Goal: Use online tool/utility: Utilize a website feature to perform a specific function

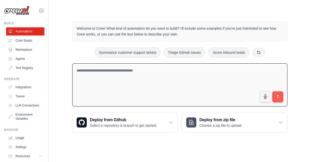
click at [129, 90] on textarea at bounding box center [179, 85] width 215 height 43
click at [137, 81] on textarea at bounding box center [179, 85] width 215 height 43
drag, startPoint x: 168, startPoint y: 79, endPoint x: 145, endPoint y: 80, distance: 23.4
click at [145, 80] on textarea at bounding box center [179, 85] width 215 height 43
paste textarea "**********"
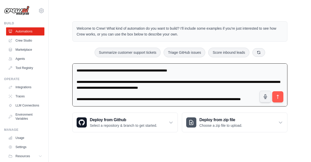
scroll to position [301, 0]
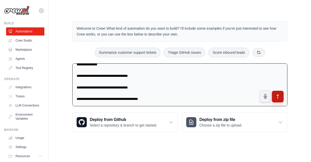
type textarea "**********"
click at [277, 96] on icon "submit" at bounding box center [278, 96] width 5 height 5
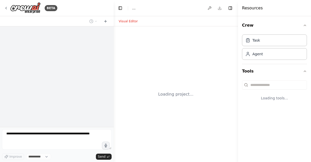
select select "****"
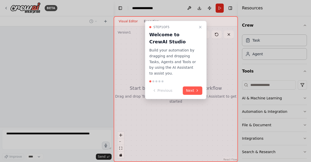
scroll to position [102, 0]
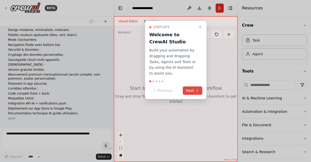
click at [193, 87] on button "Next" at bounding box center [193, 91] width 20 height 8
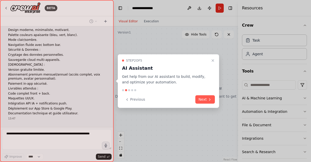
click at [193, 83] on p "Get help from our AI assistant to build, modify, and optimize your automation." at bounding box center [165, 80] width 87 height 12
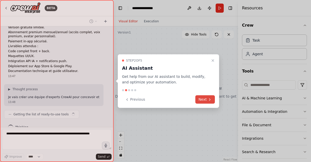
click at [207, 100] on button "Next" at bounding box center [206, 100] width 20 height 8
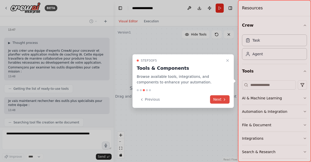
scroll to position [203, 0]
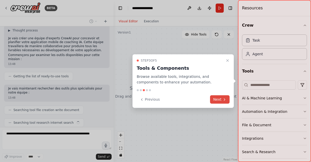
click at [214, 99] on button "Next" at bounding box center [220, 100] width 20 height 8
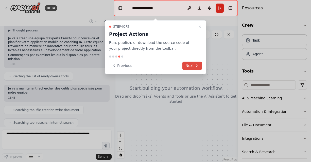
click at [195, 66] on button "Next" at bounding box center [193, 66] width 20 height 8
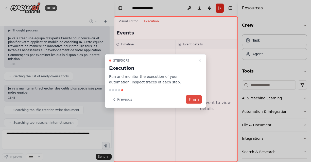
click at [198, 99] on button "Finish" at bounding box center [194, 100] width 16 height 8
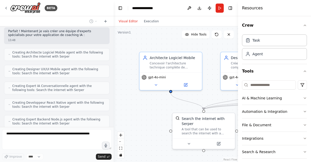
scroll to position [323, 0]
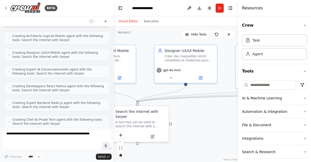
drag, startPoint x: 167, startPoint y: 43, endPoint x: 100, endPoint y: 36, distance: 66.7
click at [100, 36] on div "BETA Cree moi cette application : Création Application Mobile de Coaching IA Cr…" at bounding box center [155, 81] width 311 height 162
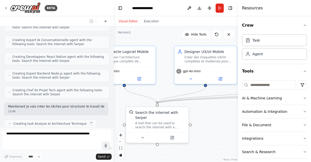
scroll to position [357, 0]
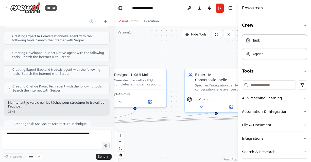
drag, startPoint x: 160, startPoint y: 37, endPoint x: 108, endPoint y: 61, distance: 56.8
click at [108, 61] on div "BETA Cree moi cette application : Création Application Mobile de Coaching IA Cr…" at bounding box center [155, 81] width 311 height 162
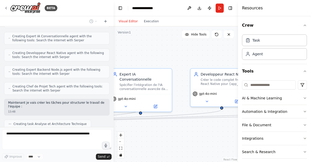
drag, startPoint x: 192, startPoint y: 54, endPoint x: 117, endPoint y: 53, distance: 75.2
click at [117, 53] on div ".deletable-edge-delete-btn { width: 20px; height: 20px; border: 0px solid #ffff…" at bounding box center [176, 94] width 124 height 136
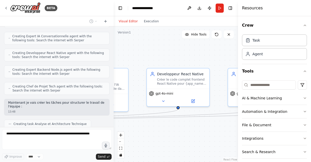
drag, startPoint x: 179, startPoint y: 51, endPoint x: 135, endPoint y: 51, distance: 43.7
click at [135, 51] on div ".deletable-edge-delete-btn { width: 20px; height: 20px; border: 0px solid #ffff…" at bounding box center [176, 94] width 124 height 136
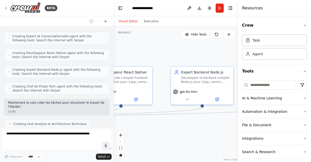
drag, startPoint x: 204, startPoint y: 56, endPoint x: 147, endPoint y: 55, distance: 57.2
click at [147, 55] on div ".deletable-edge-delete-btn { width: 20px; height: 20px; border: 0px solid #ffff…" at bounding box center [176, 94] width 124 height 136
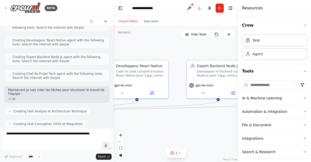
scroll to position [382, 0]
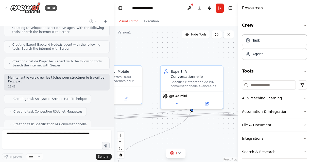
drag, startPoint x: 197, startPoint y: 55, endPoint x: 349, endPoint y: 54, distance: 152.2
click at [311, 54] on html "BETA Cree moi cette application : Création Application Mobile de Coaching IA Cr…" at bounding box center [155, 81] width 311 height 162
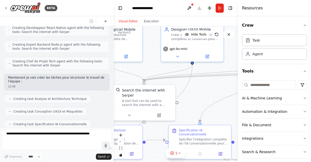
drag, startPoint x: 159, startPoint y: 58, endPoint x: 241, endPoint y: 16, distance: 92.0
click at [241, 16] on div "BETA Cree moi cette application : Création Application Mobile de Coaching IA Cr…" at bounding box center [155, 81] width 311 height 162
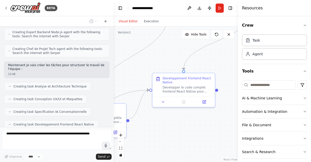
drag, startPoint x: 202, startPoint y: 97, endPoint x: 97, endPoint y: 45, distance: 117.4
click at [97, 45] on div "BETA Cree moi cette application : Création Application Mobile de Coaching IA Cr…" at bounding box center [155, 81] width 311 height 162
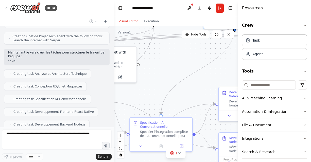
drag, startPoint x: 160, startPoint y: 63, endPoint x: 208, endPoint y: 77, distance: 49.7
click at [208, 77] on div ".deletable-edge-delete-btn { width: 20px; height: 20px; border: 0px solid #ffff…" at bounding box center [176, 94] width 124 height 136
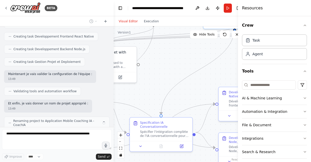
scroll to position [478, 0]
